Goal: Transaction & Acquisition: Subscribe to service/newsletter

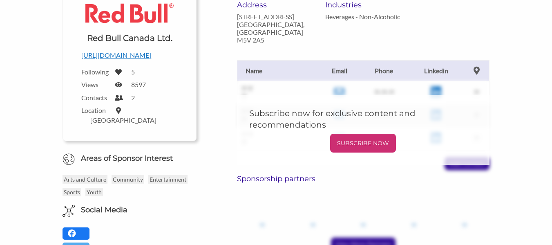
scroll to position [140, 0]
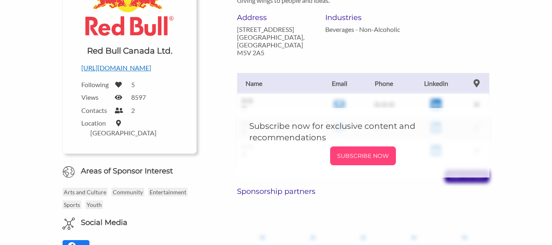
click at [343, 151] on p "SUBSCRIBE NOW" at bounding box center [362, 155] width 59 height 12
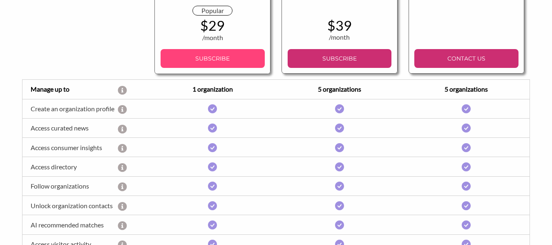
scroll to position [169, 0]
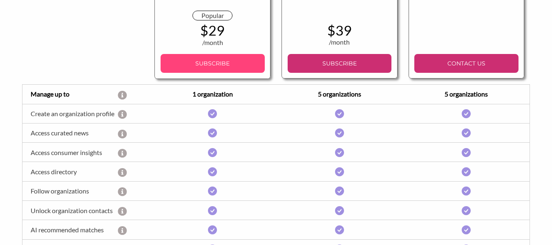
click at [234, 69] on p "SUBSCRIBE" at bounding box center [213, 63] width 98 height 12
